Goal: Use online tool/utility: Utilize a website feature to perform a specific function

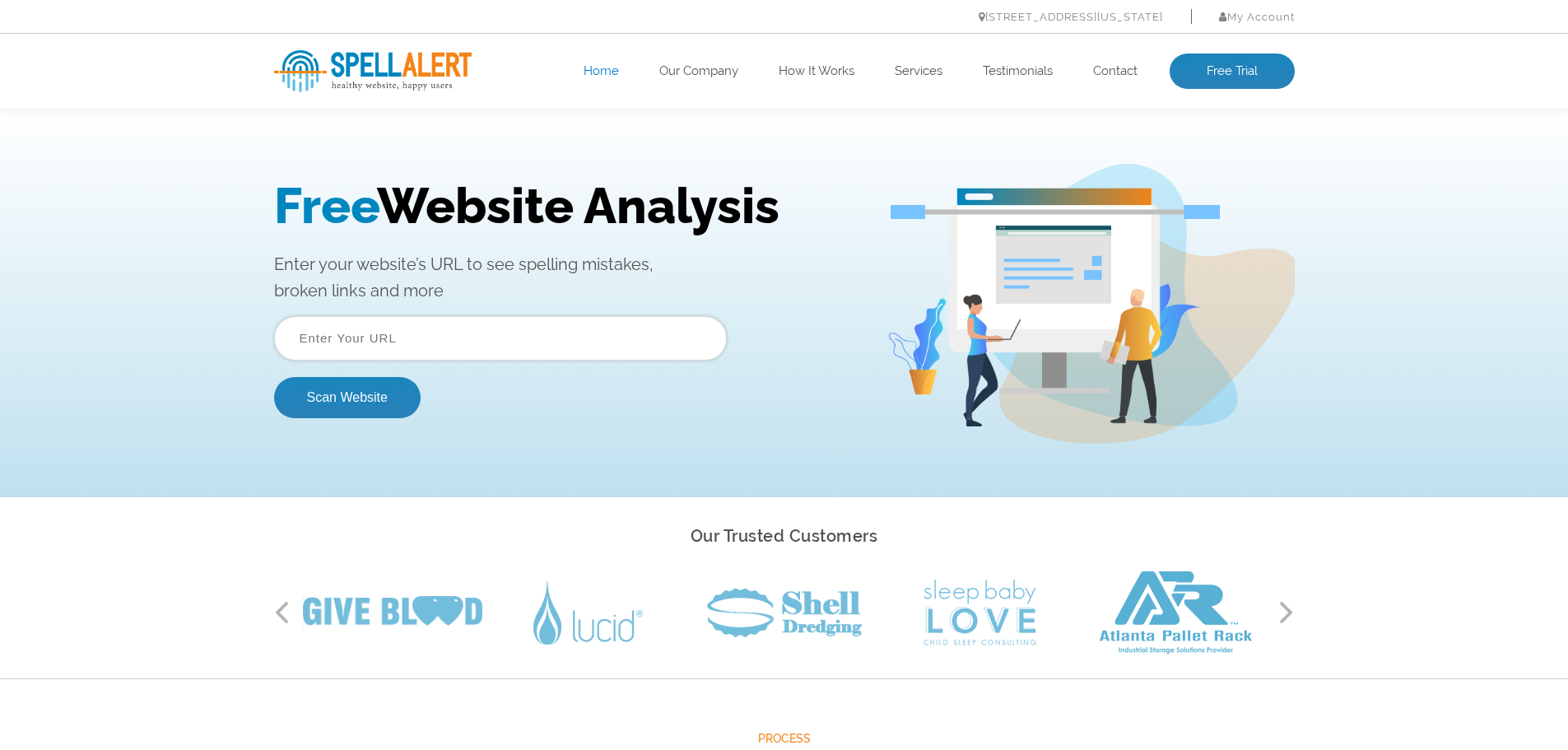
click at [394, 338] on input "text" at bounding box center [500, 338] width 453 height 44
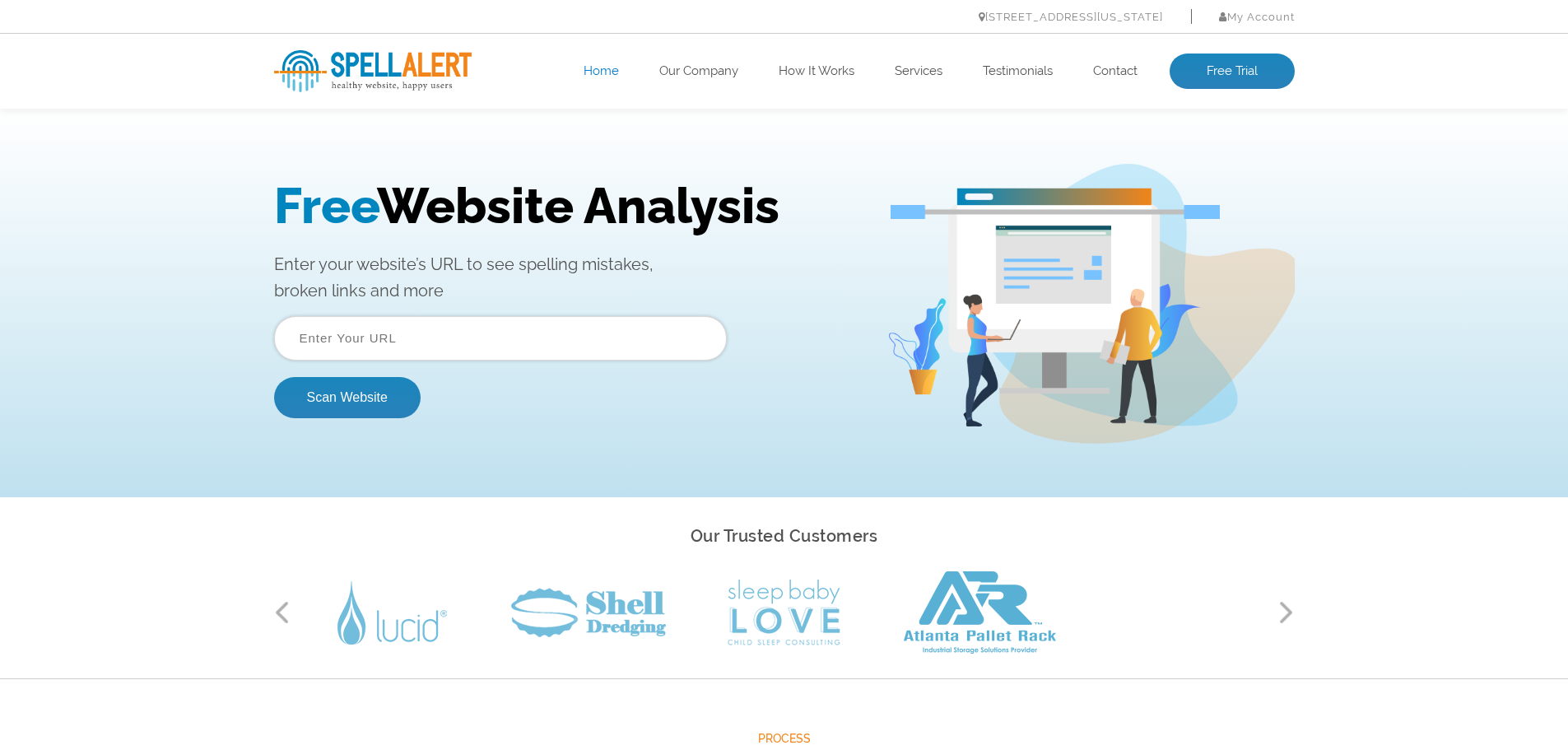
type input "e"
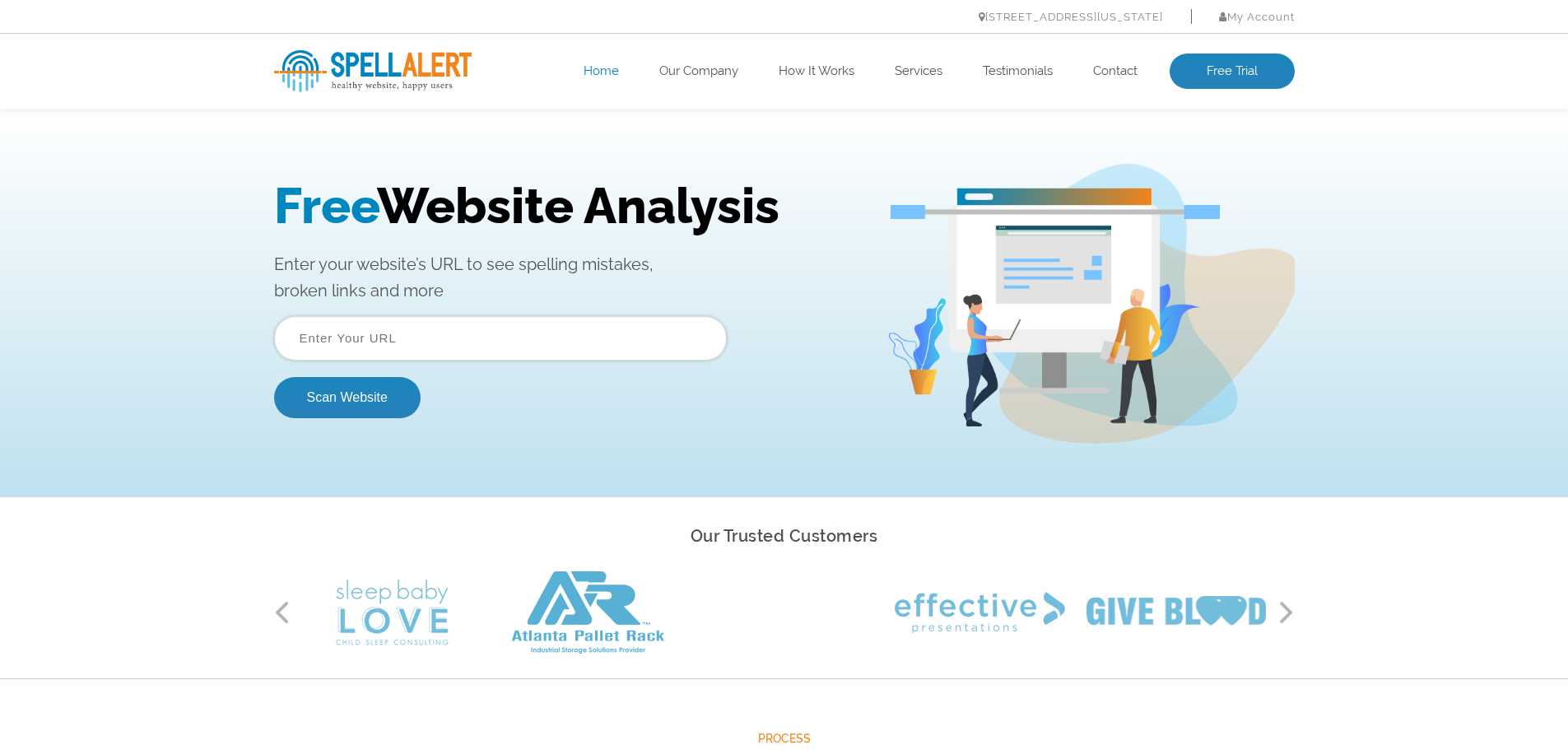
paste input "[DOMAIN_NAME]"
type input "[DOMAIN_NAME]"
click at [341, 396] on button "Scan Website" at bounding box center [348, 398] width 147 height 41
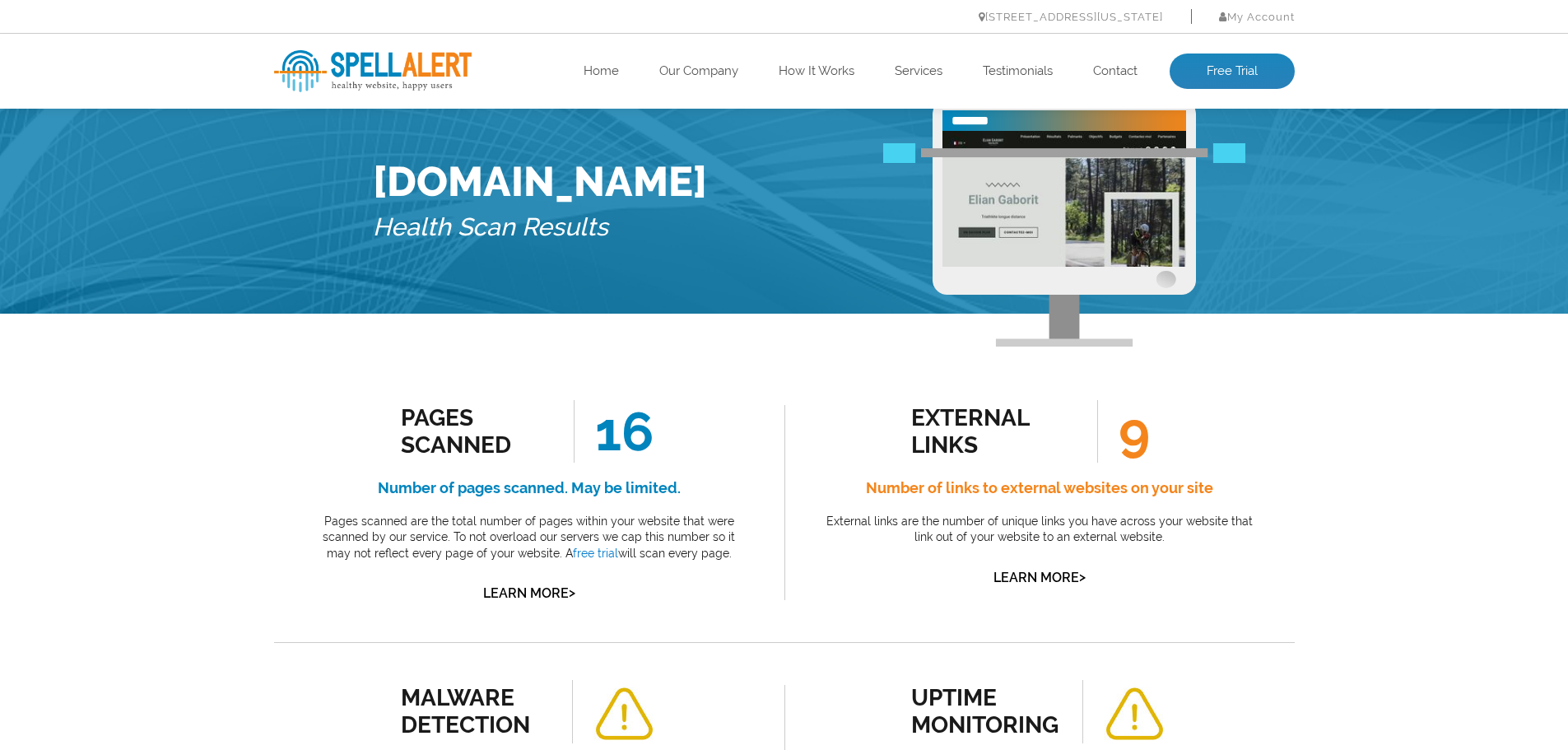
scroll to position [56, 0]
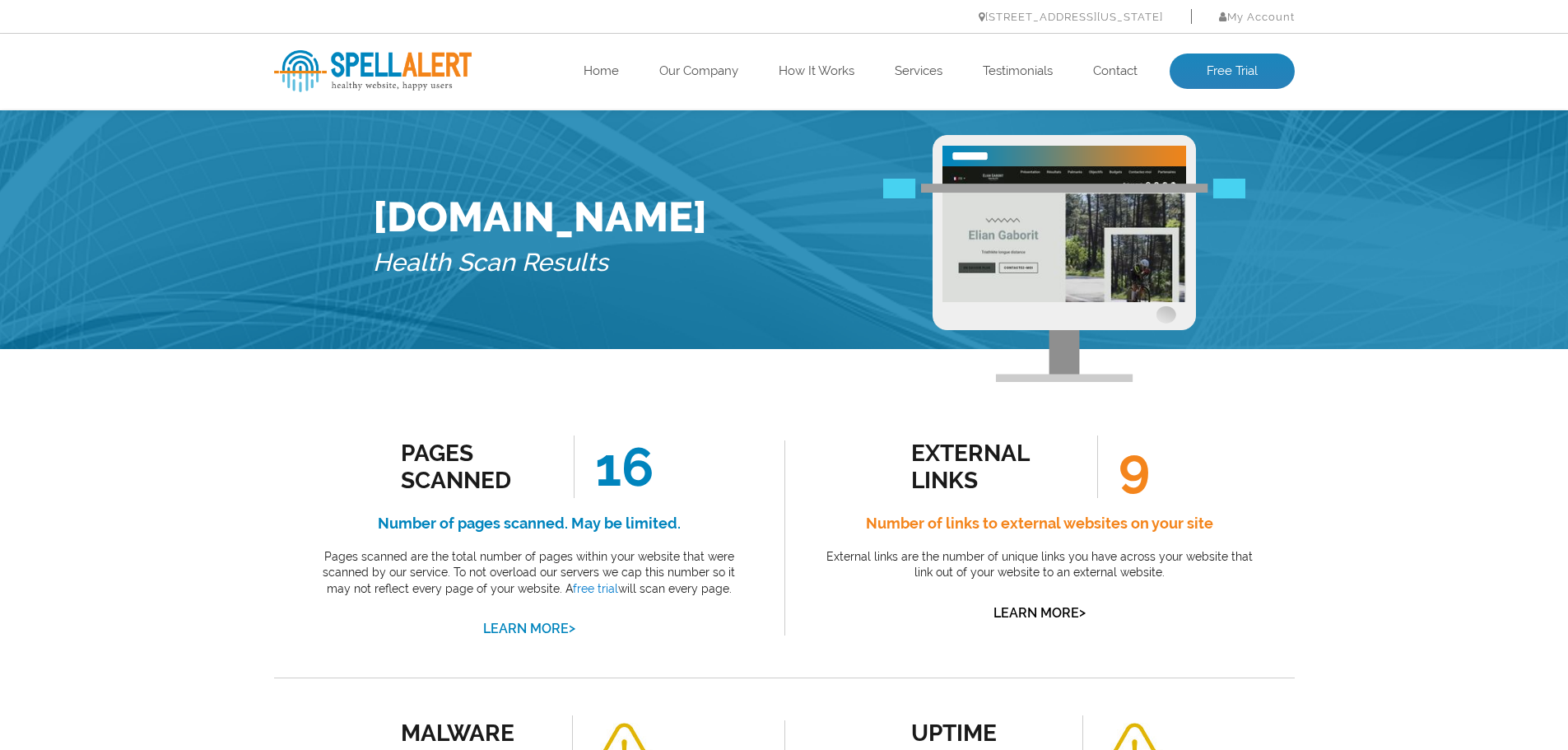
click at [552, 632] on link "Learn More >" at bounding box center [529, 628] width 92 height 16
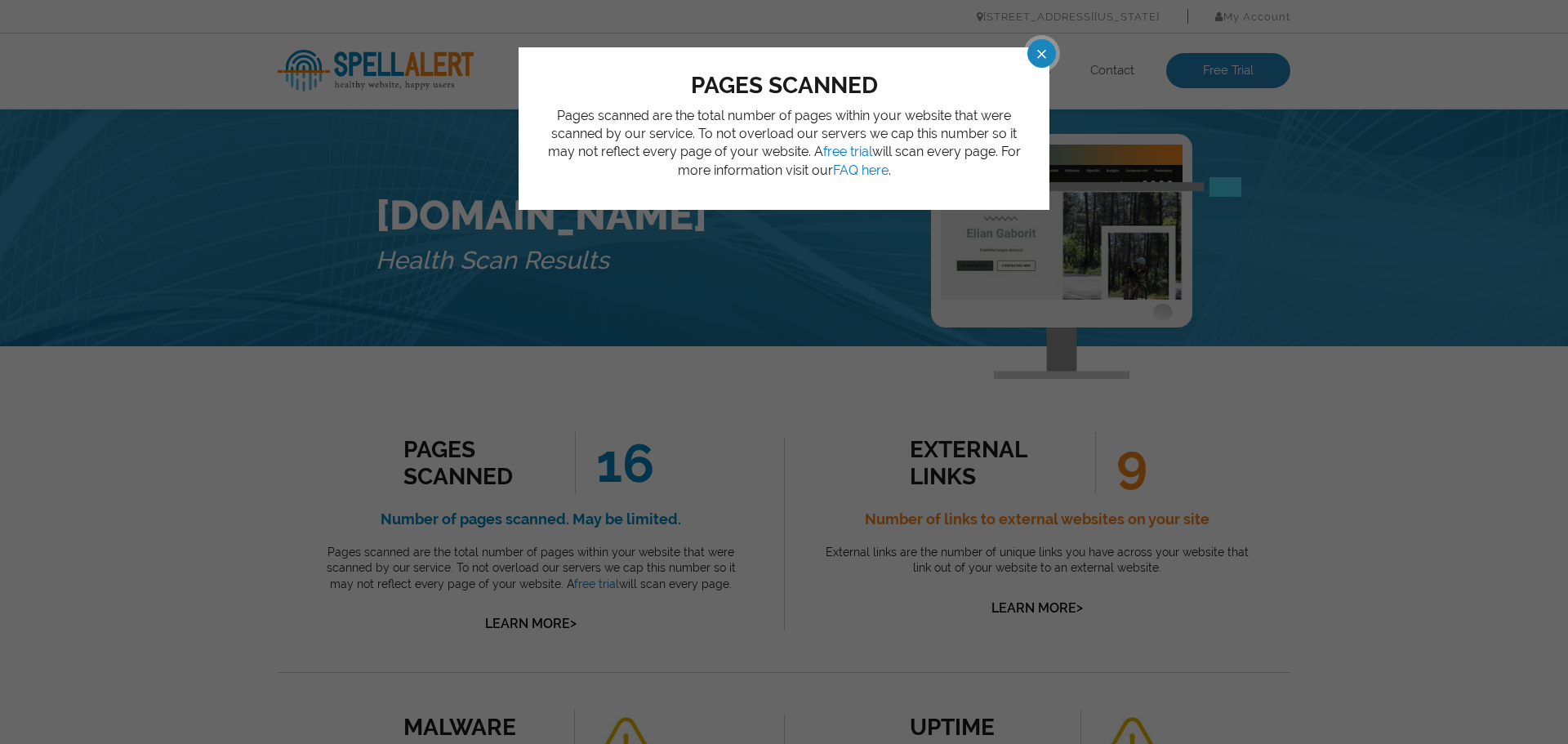
click at [1041, 58] on span at bounding box center [1027, 53] width 29 height 29
